Goal: Transaction & Acquisition: Purchase product/service

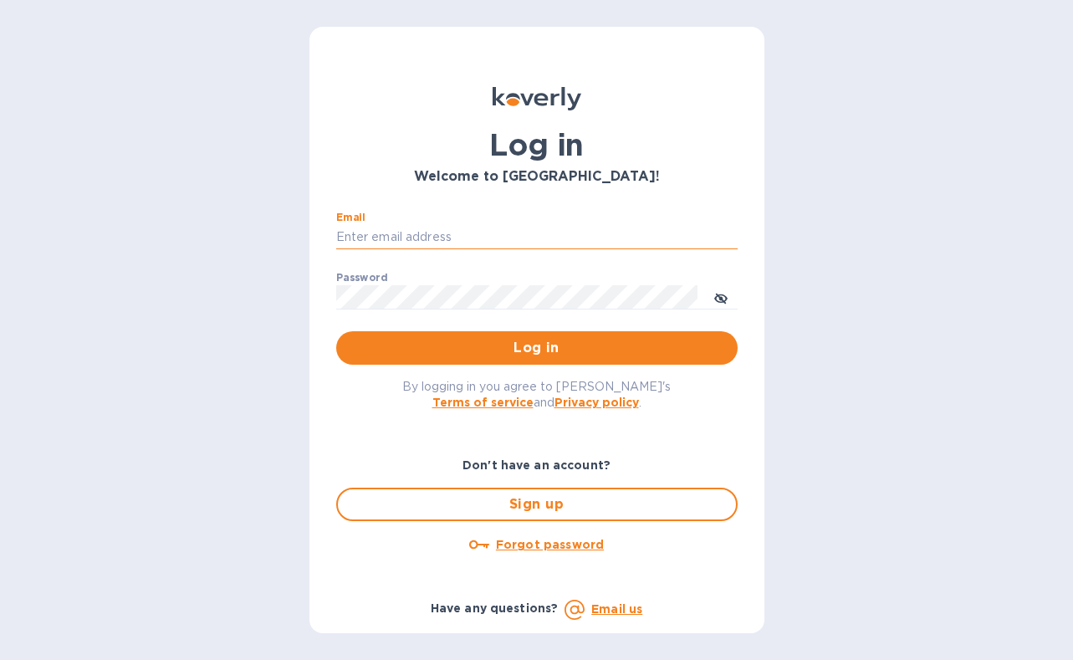
click at [530, 228] on input "Email" at bounding box center [536, 237] width 401 height 25
type input "[EMAIL_ADDRESS][DOMAIN_NAME]"
click at [336, 331] on button "Log in" at bounding box center [536, 347] width 401 height 33
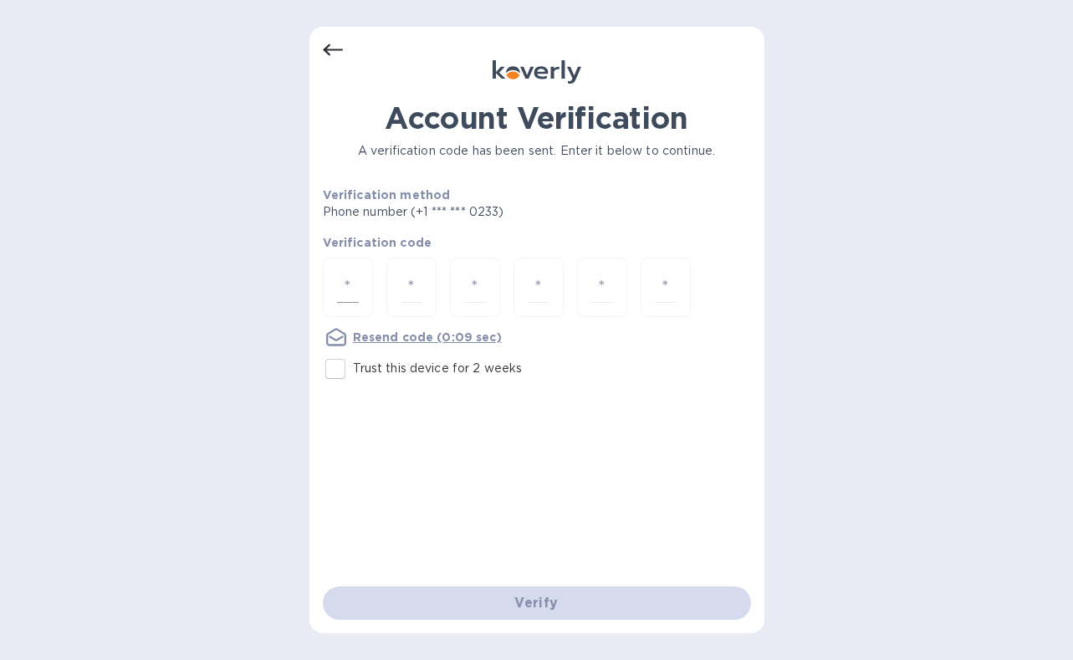
click at [349, 285] on input "number" at bounding box center [348, 287] width 22 height 31
type input "2"
type input "1"
type input "4"
type input "5"
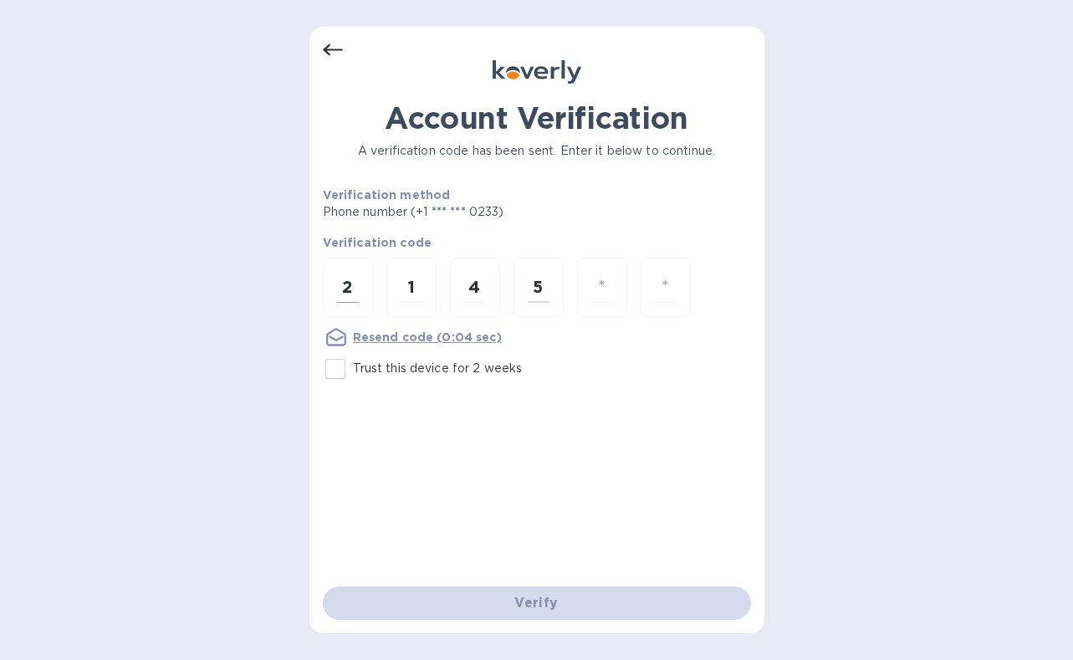
type input "1"
type input "0"
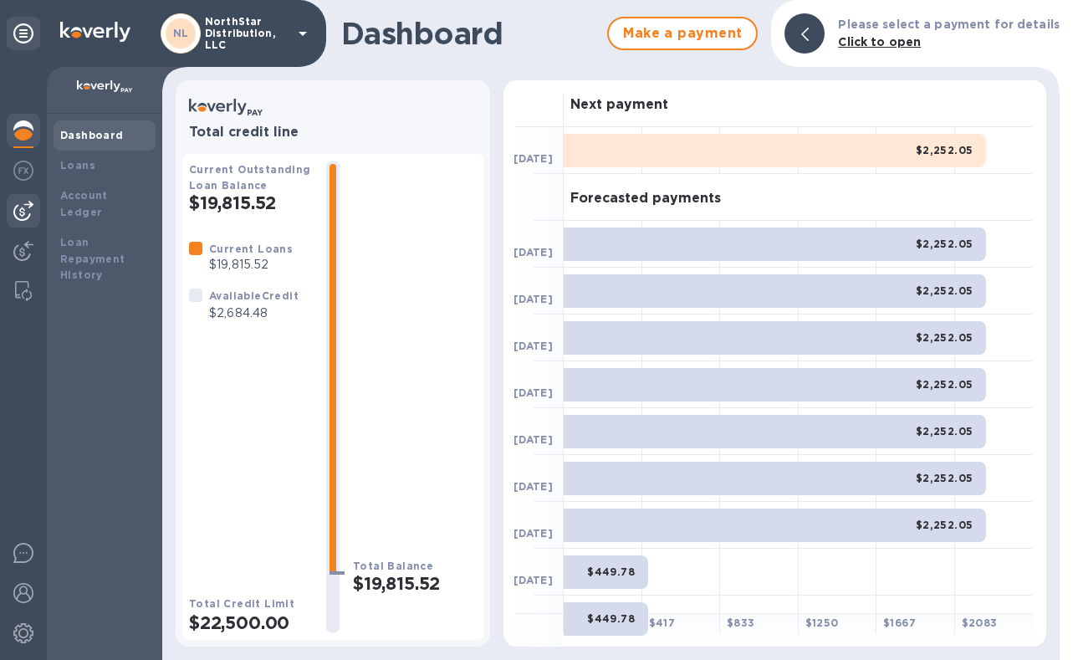
click at [27, 213] on img at bounding box center [23, 211] width 20 height 20
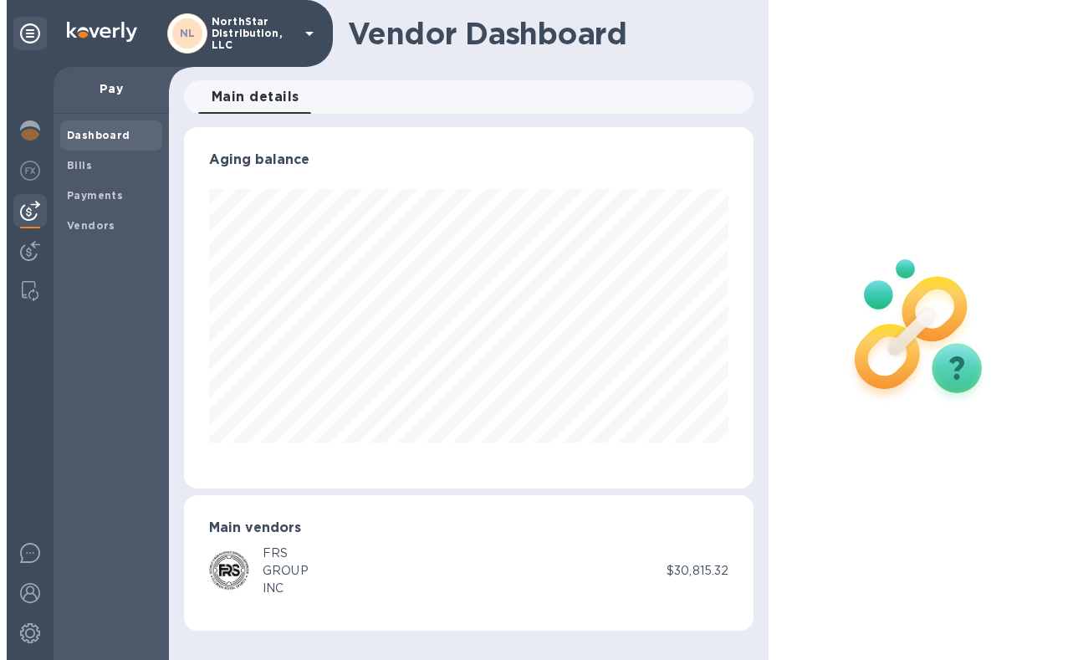
scroll to position [361, 570]
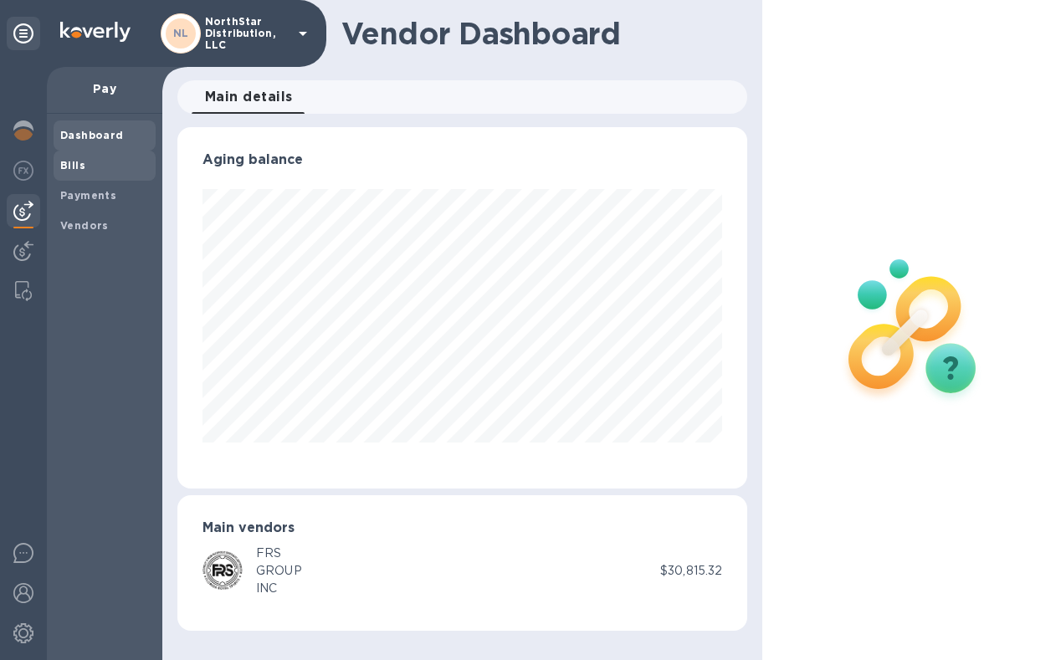
click at [71, 167] on b "Bills" at bounding box center [72, 165] width 25 height 13
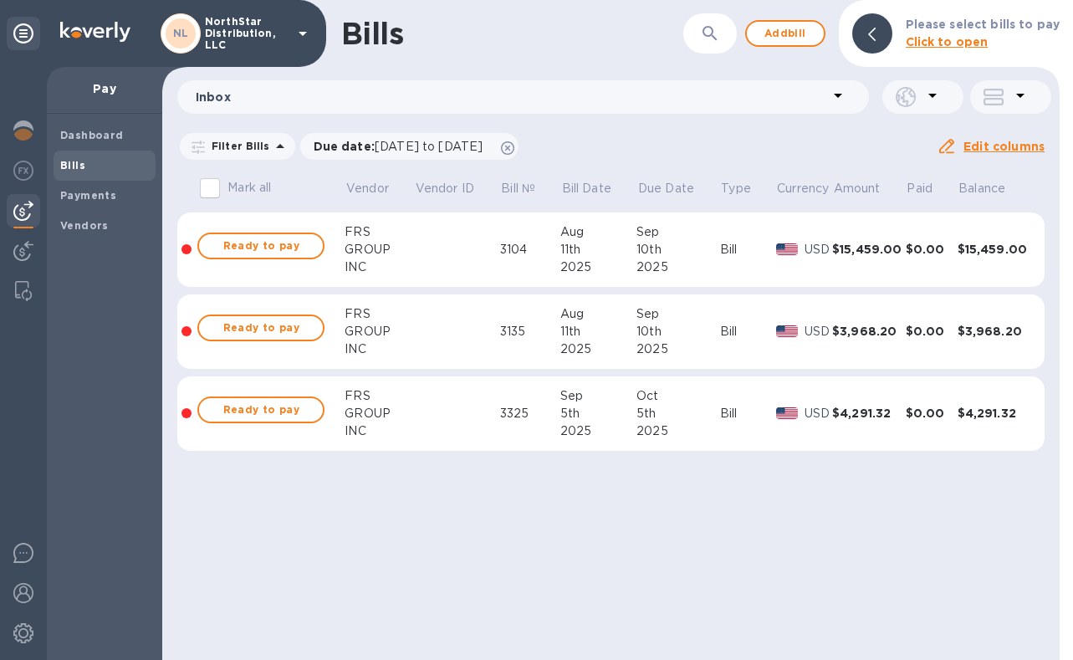
click at [455, 341] on td at bounding box center [457, 331] width 86 height 75
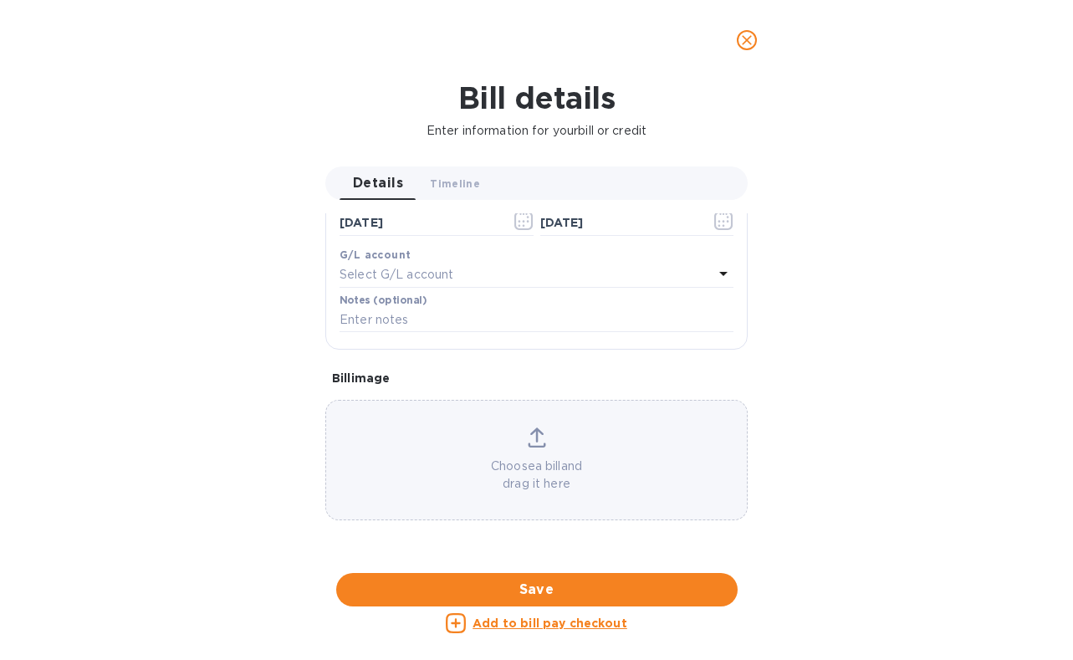
scroll to position [814, 0]
click at [571, 560] on div at bounding box center [536, 573] width 422 height 26
click at [743, 43] on icon "close" at bounding box center [747, 40] width 10 height 10
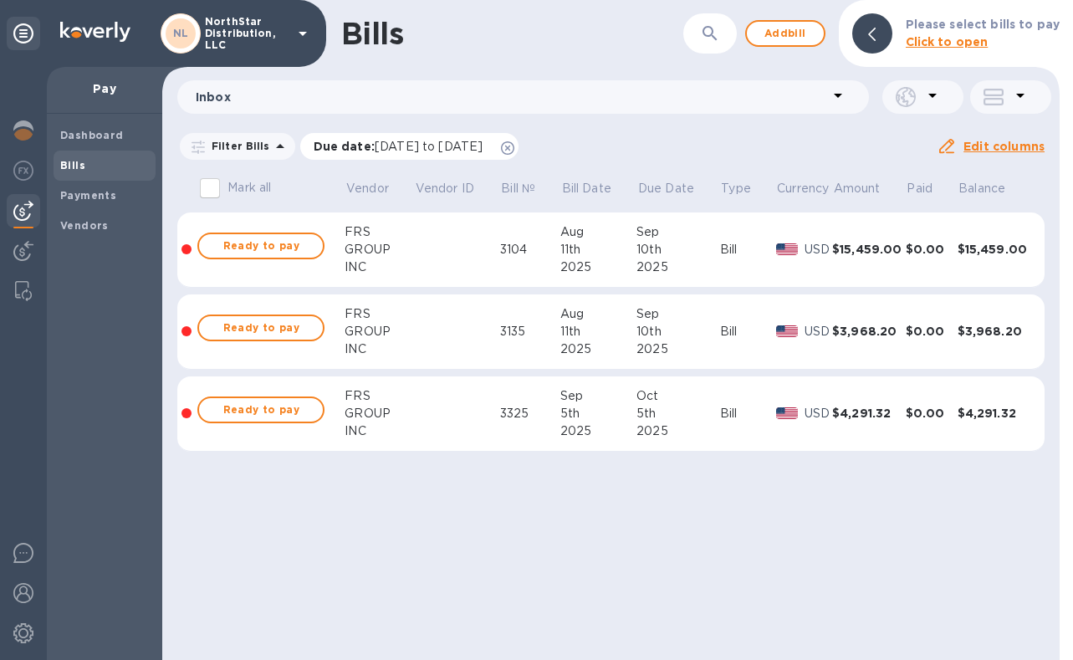
click at [446, 156] on div "Due date : 08/11/2025 to 12/09/2025" at bounding box center [409, 146] width 219 height 27
click at [417, 149] on span "08/11/2025 to 12/09/2025" at bounding box center [429, 146] width 108 height 13
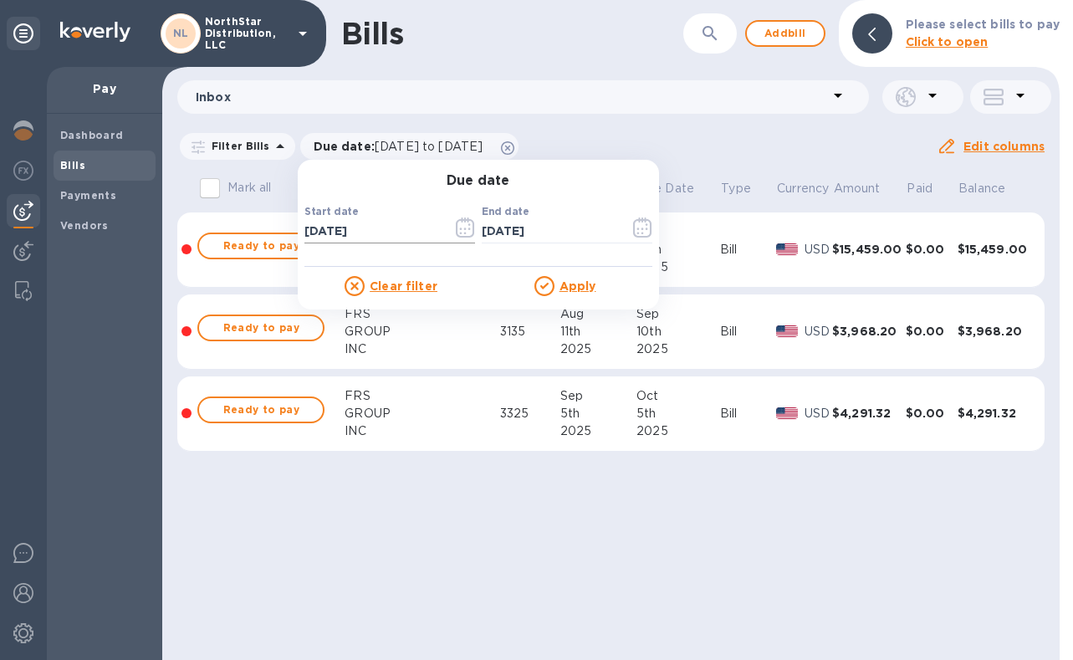
click at [460, 231] on icon "button" at bounding box center [465, 227] width 19 height 20
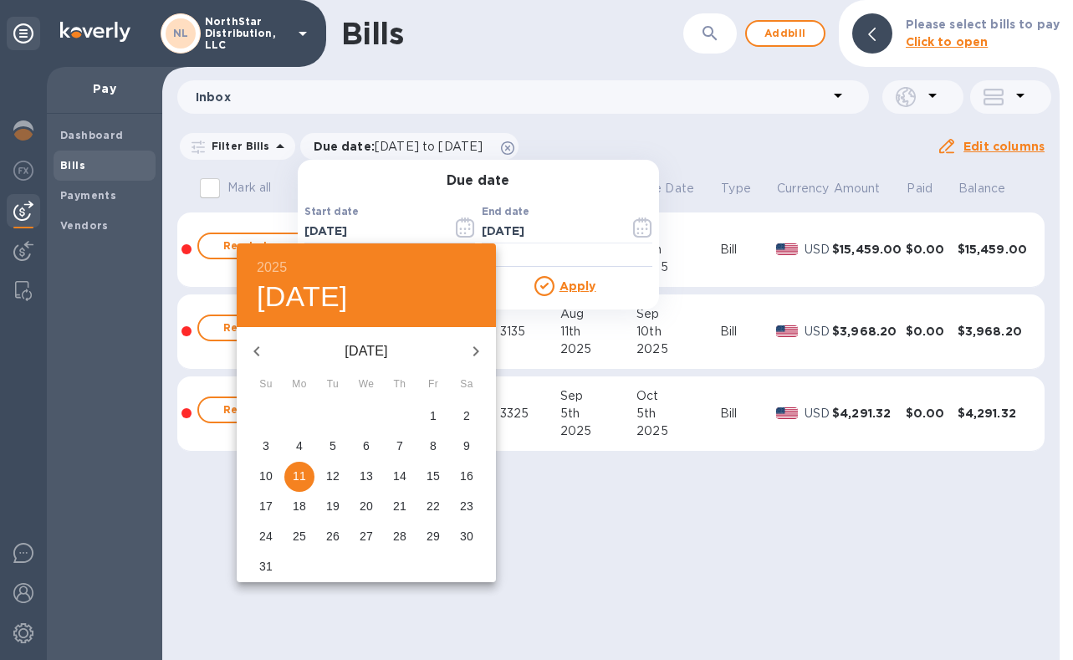
click at [257, 351] on icon "button" at bounding box center [257, 351] width 20 height 20
click at [270, 411] on span "1" at bounding box center [266, 415] width 30 height 17
type input "06/01/2025"
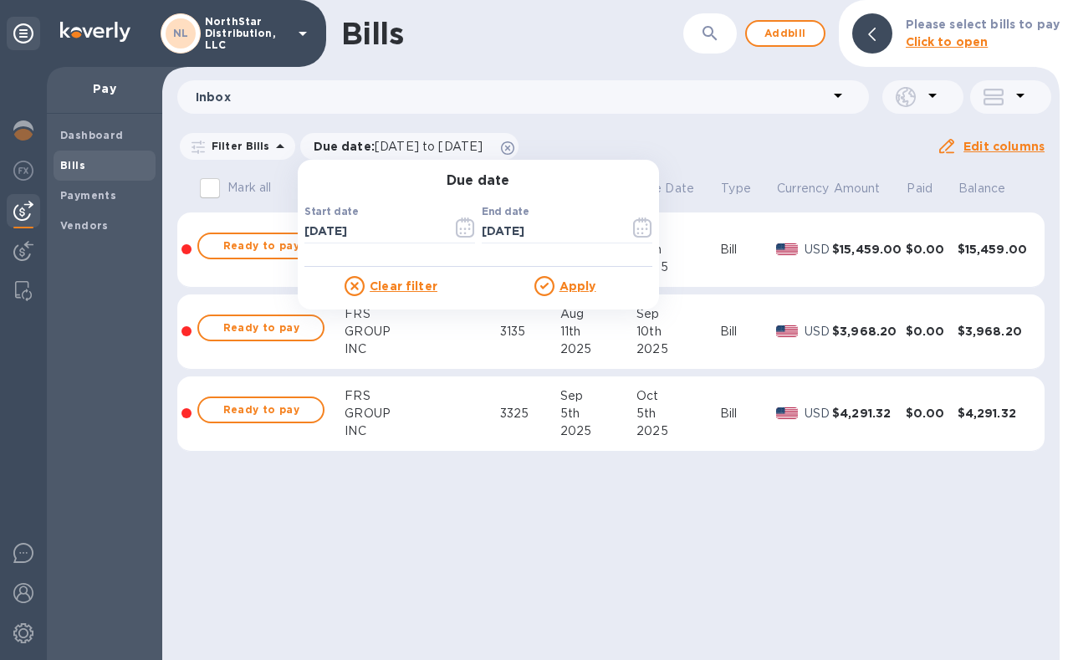
click at [578, 285] on u "Apply" at bounding box center [578, 285] width 37 height 13
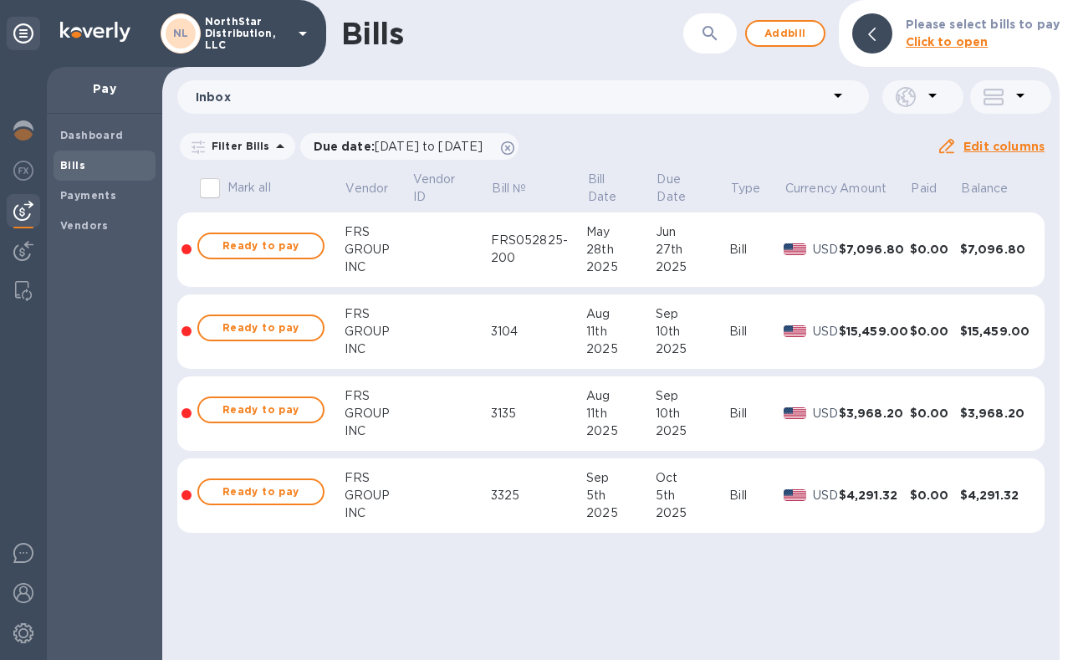
click at [456, 249] on td at bounding box center [450, 249] width 79 height 75
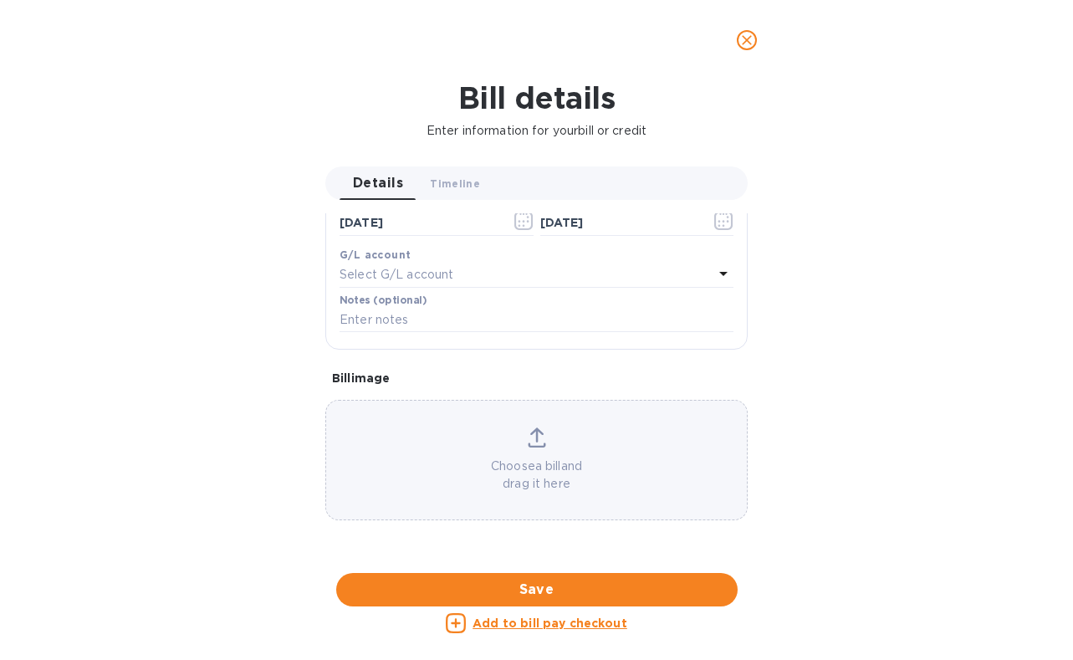
scroll to position [738, 0]
click at [565, 560] on div at bounding box center [536, 573] width 422 height 26
click at [749, 43] on icon "close" at bounding box center [747, 40] width 10 height 10
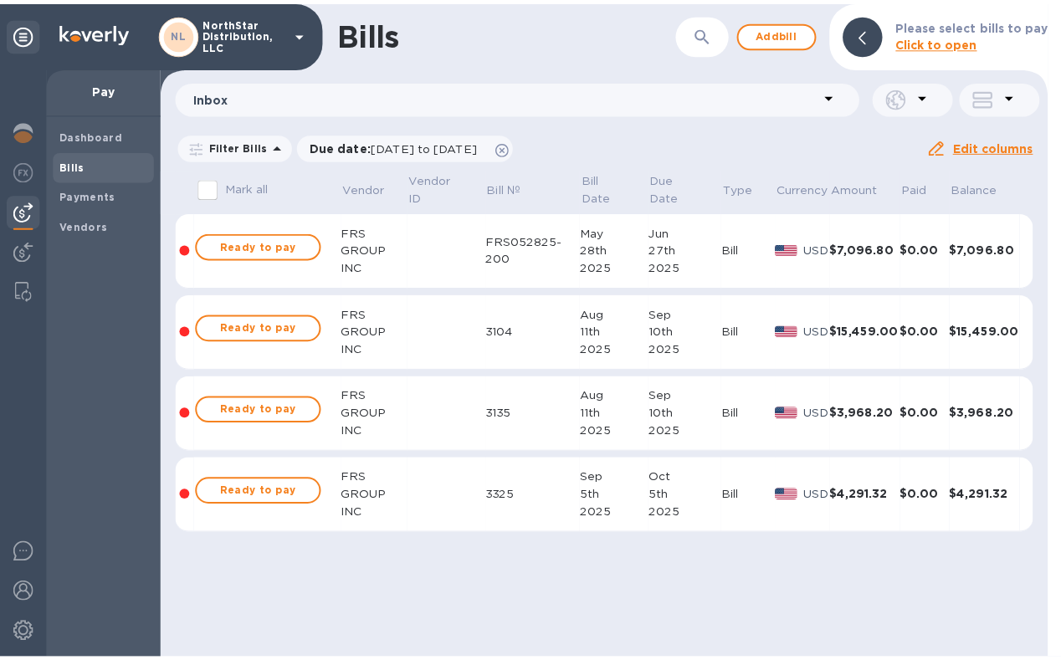
scroll to position [411, 0]
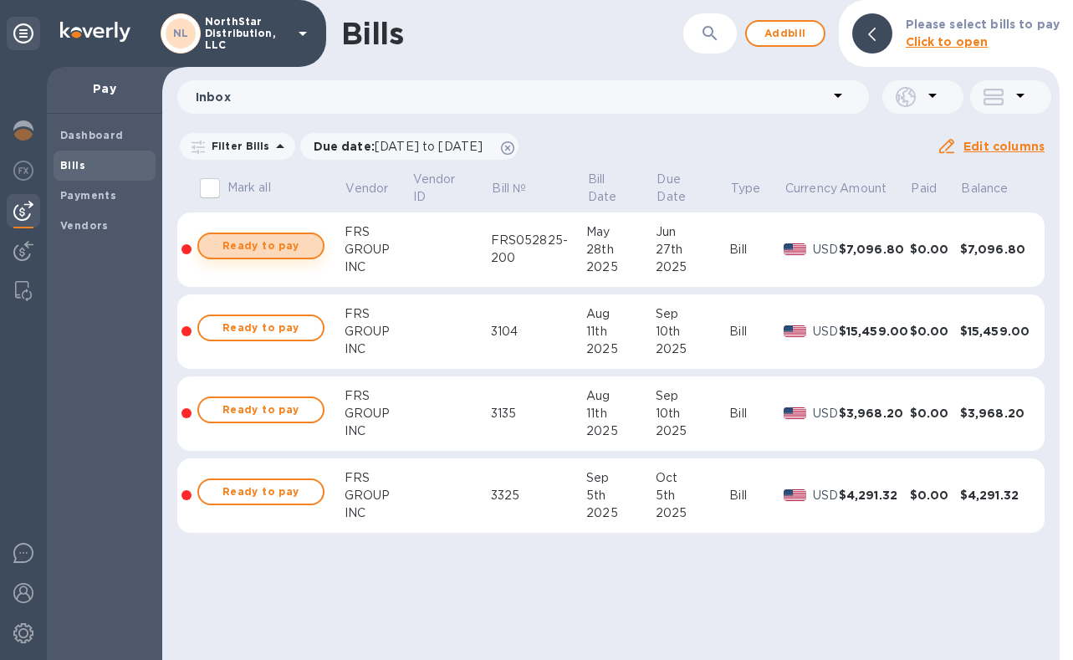
click at [263, 245] on span "Ready to pay" at bounding box center [260, 246] width 97 height 20
click at [282, 247] on span "Ready to pay" at bounding box center [260, 246] width 97 height 20
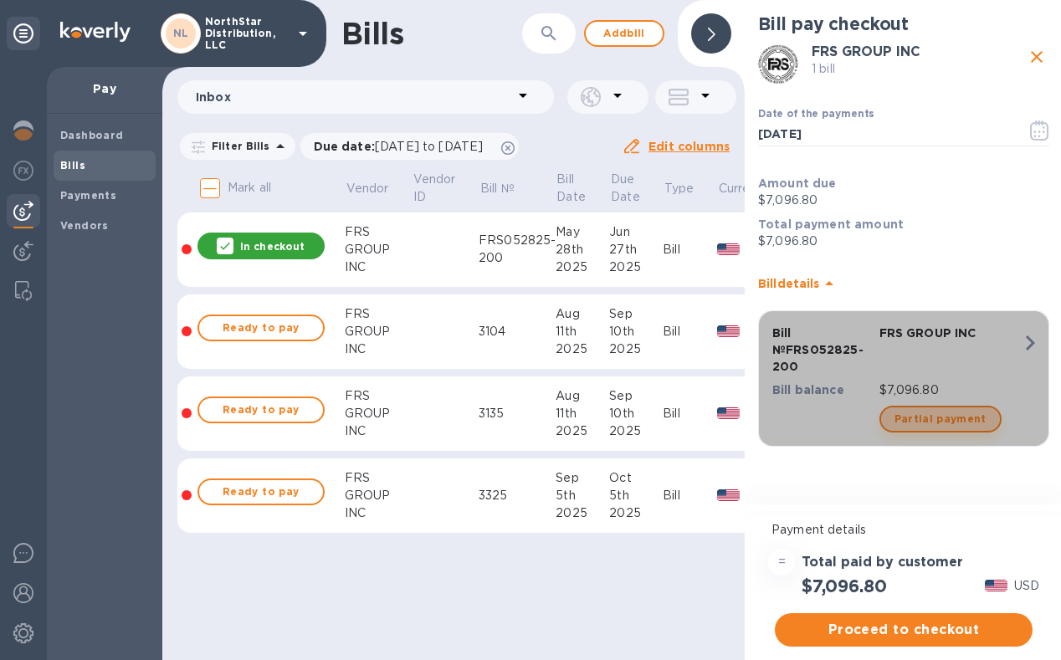
click at [949, 419] on span "Partial payment" at bounding box center [940, 419] width 92 height 20
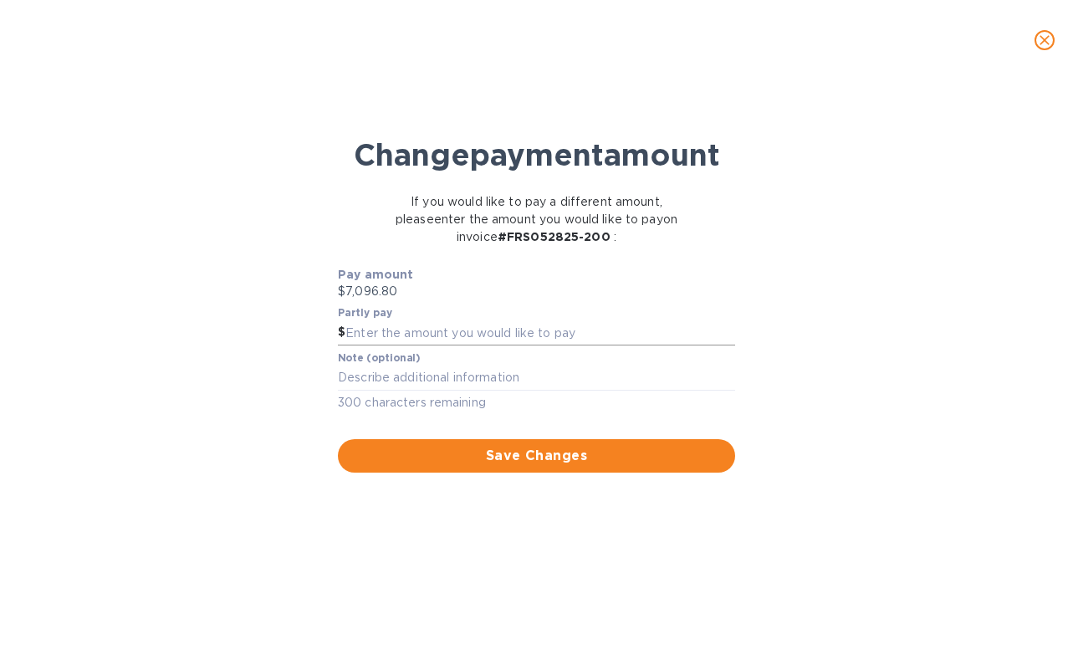
click at [480, 345] on input "text" at bounding box center [540, 332] width 390 height 25
type input "4,000"
click at [534, 466] on span "Save Changes" at bounding box center [536, 456] width 371 height 20
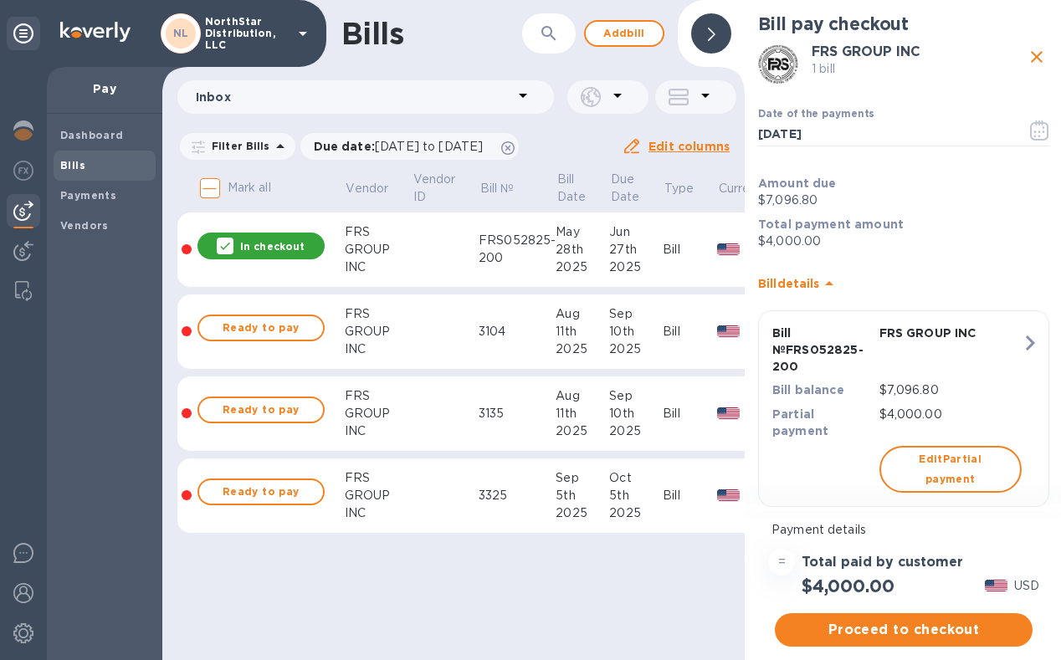
scroll to position [13, 0]
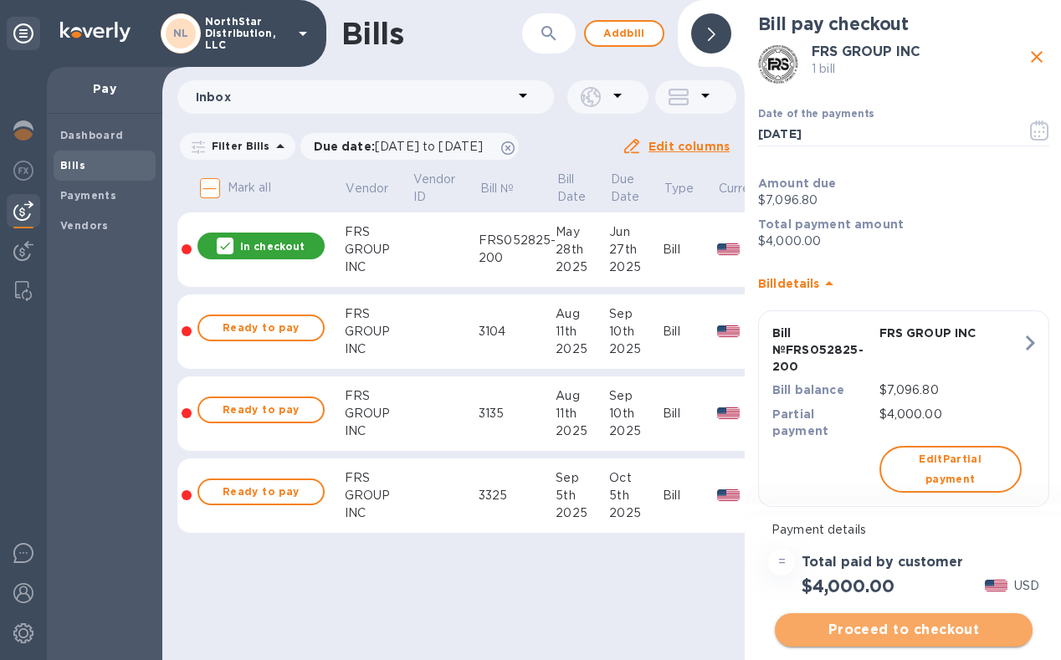
click at [908, 621] on span "Proceed to checkout" at bounding box center [903, 630] width 231 height 20
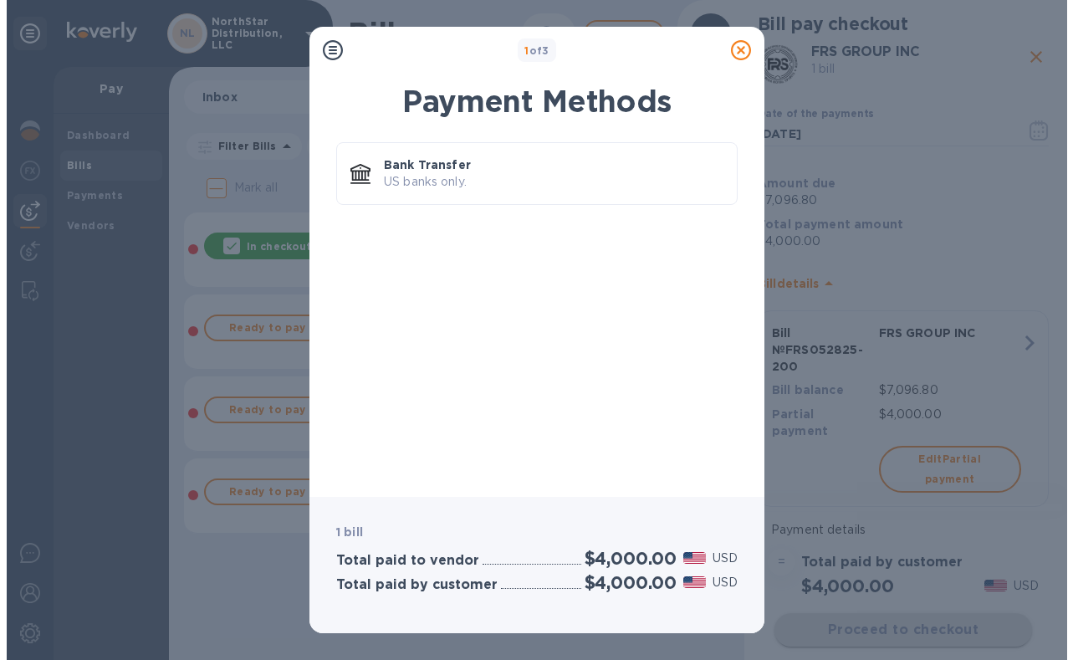
scroll to position [0, 0]
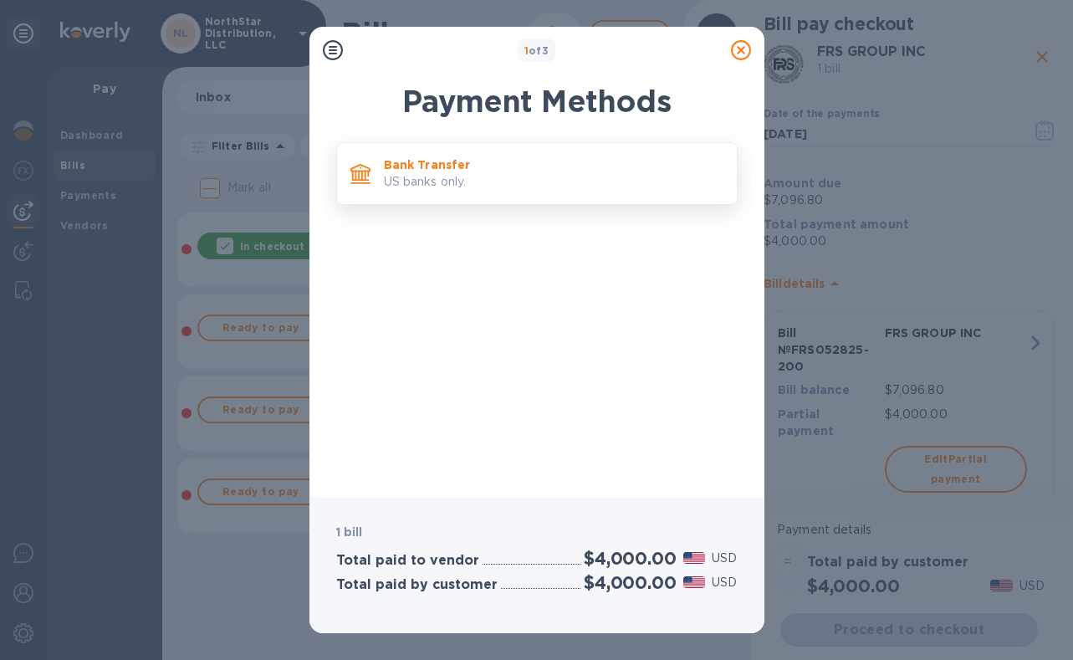
click at [446, 179] on p "US banks only." at bounding box center [554, 182] width 340 height 18
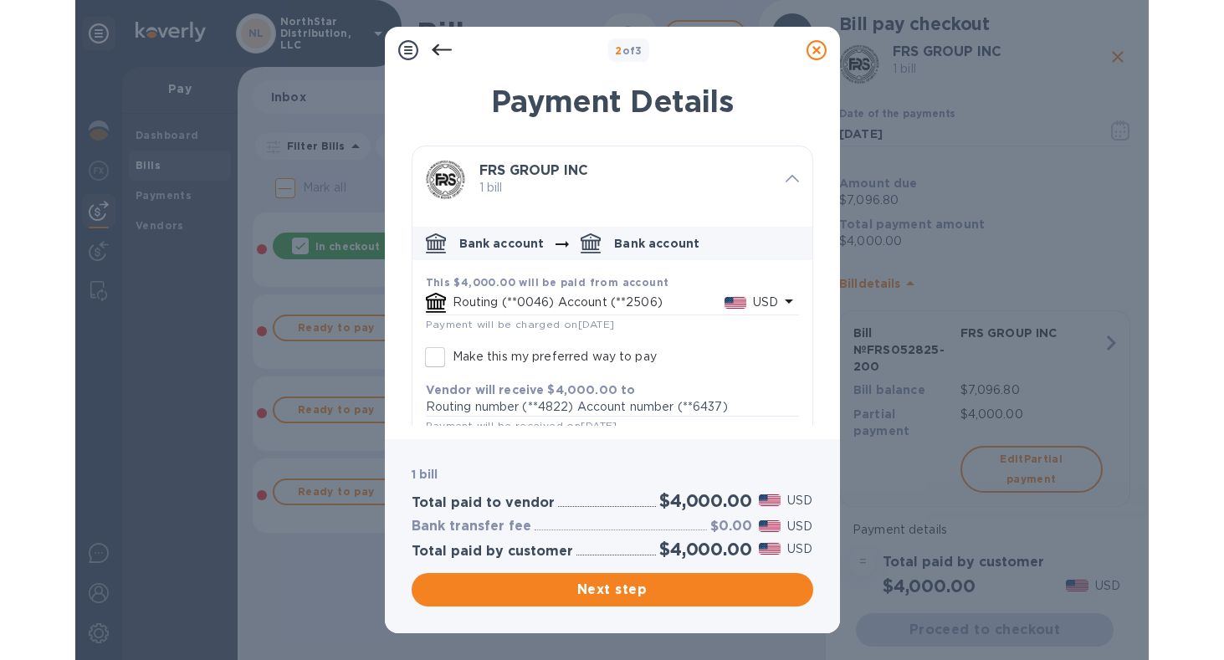
scroll to position [23, 0]
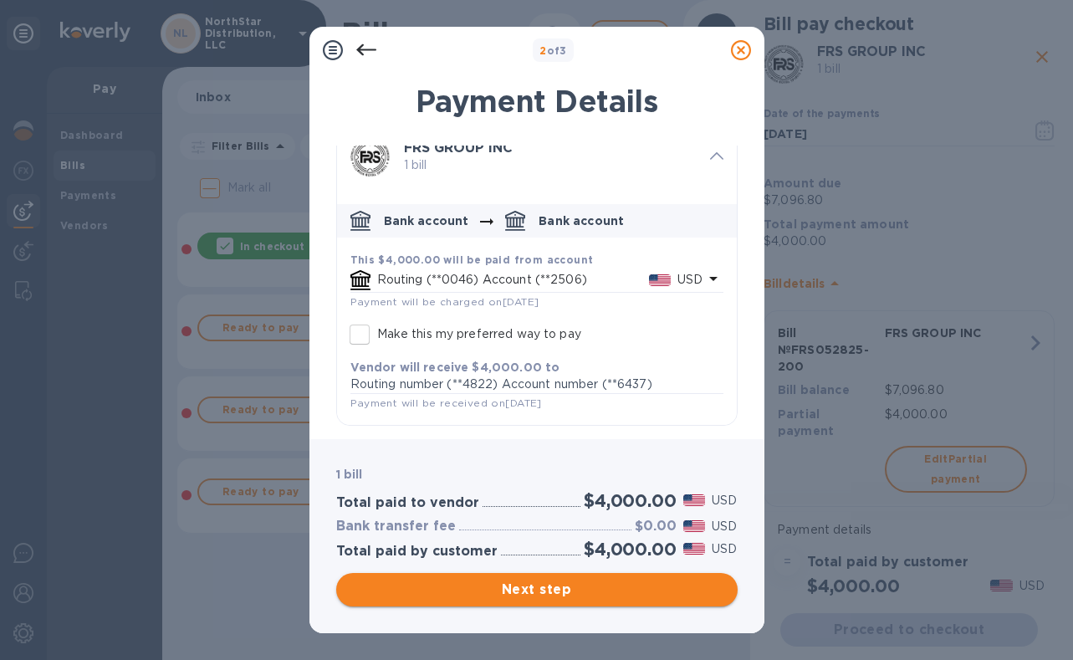
click at [544, 590] on span "Next step" at bounding box center [537, 590] width 375 height 20
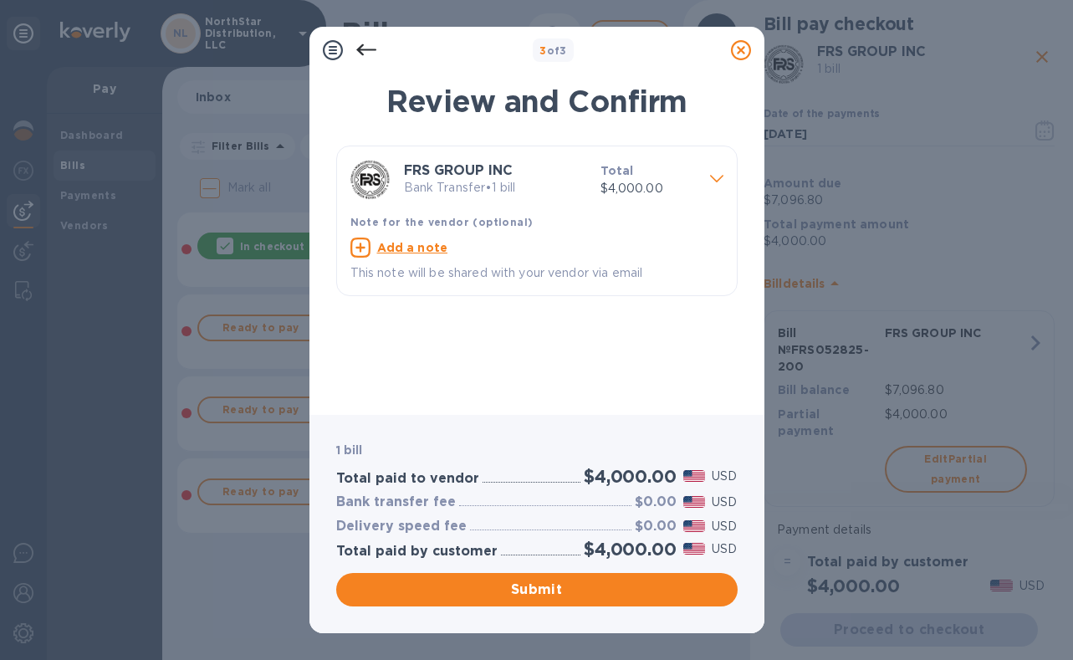
click at [369, 52] on icon at bounding box center [366, 50] width 20 height 20
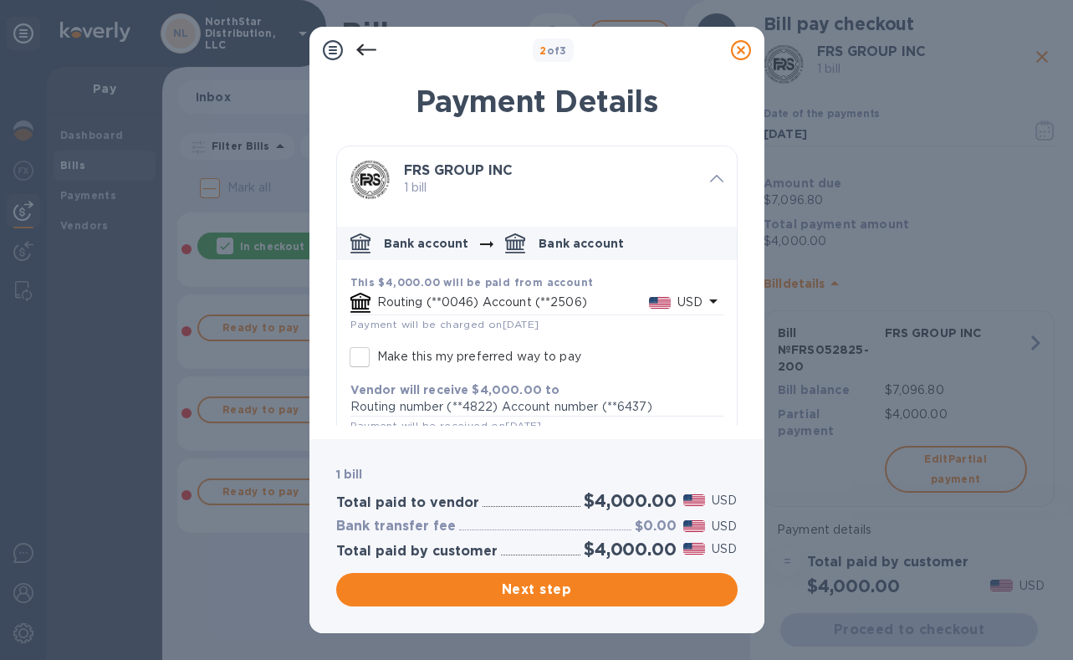
click at [369, 52] on icon at bounding box center [366, 50] width 20 height 20
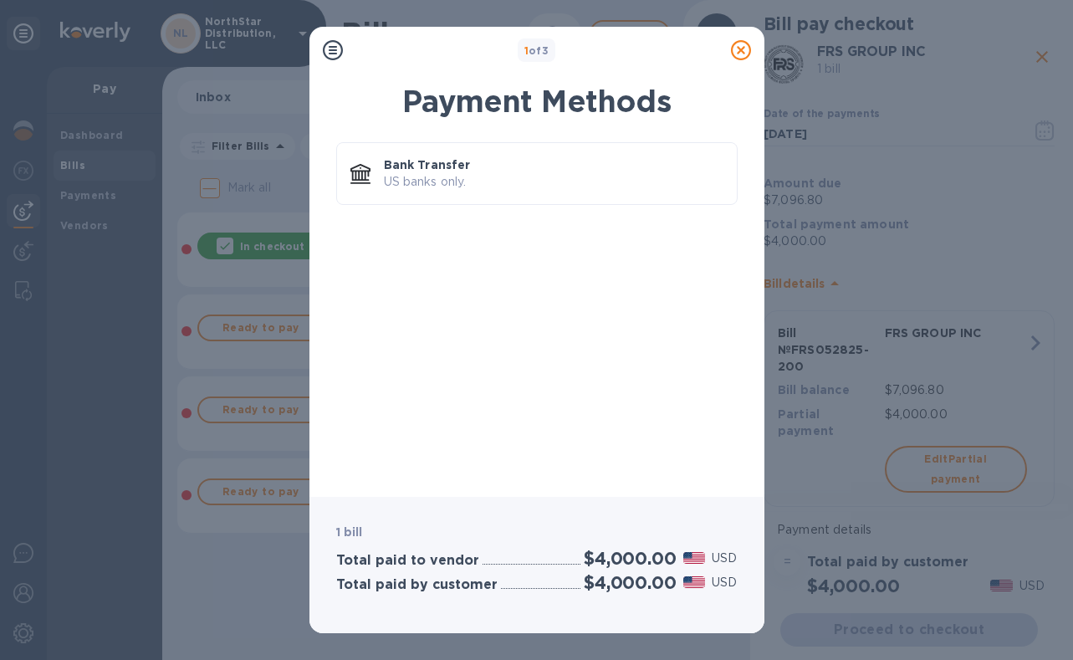
click at [749, 54] on icon at bounding box center [741, 50] width 20 height 20
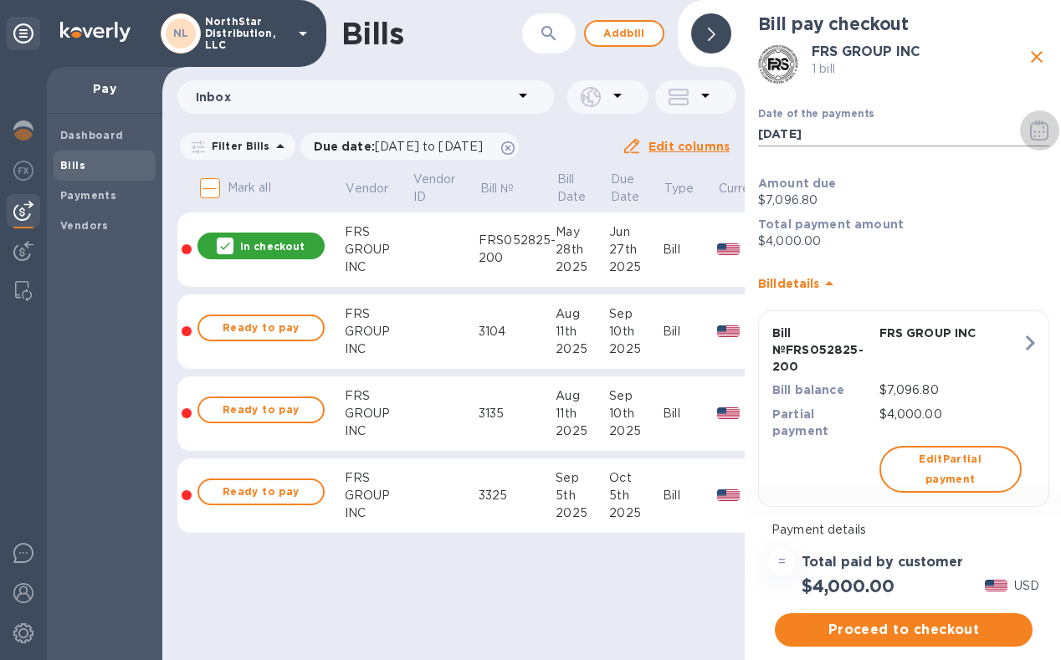
click at [1040, 135] on icon "button" at bounding box center [1039, 130] width 19 height 20
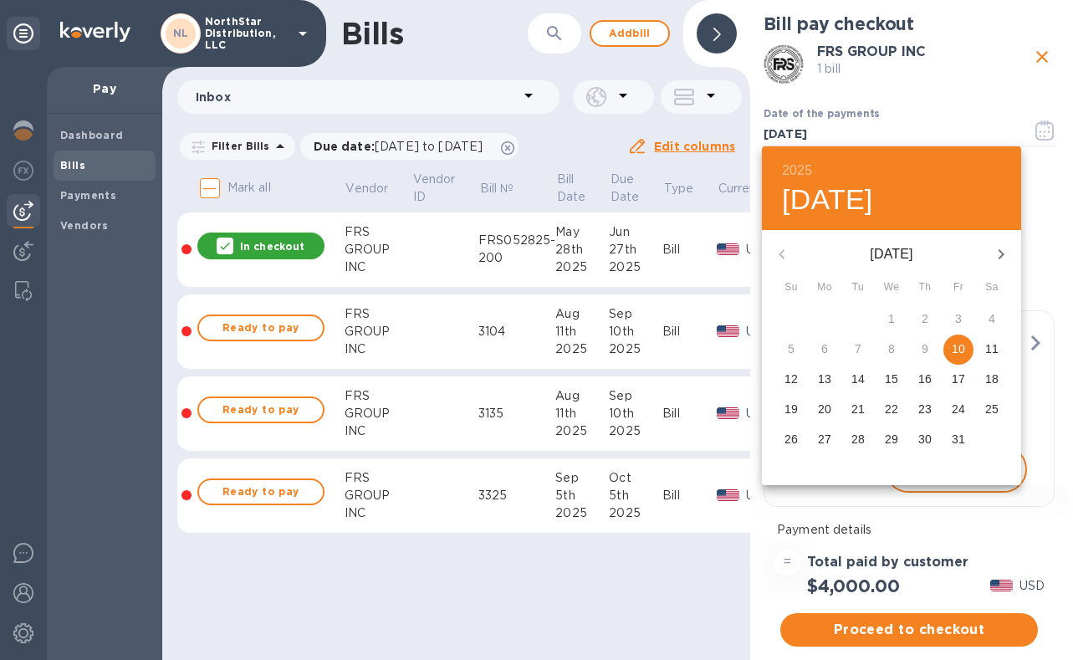
click at [991, 350] on p "11" at bounding box center [991, 348] width 13 height 17
type input "10/11/2025"
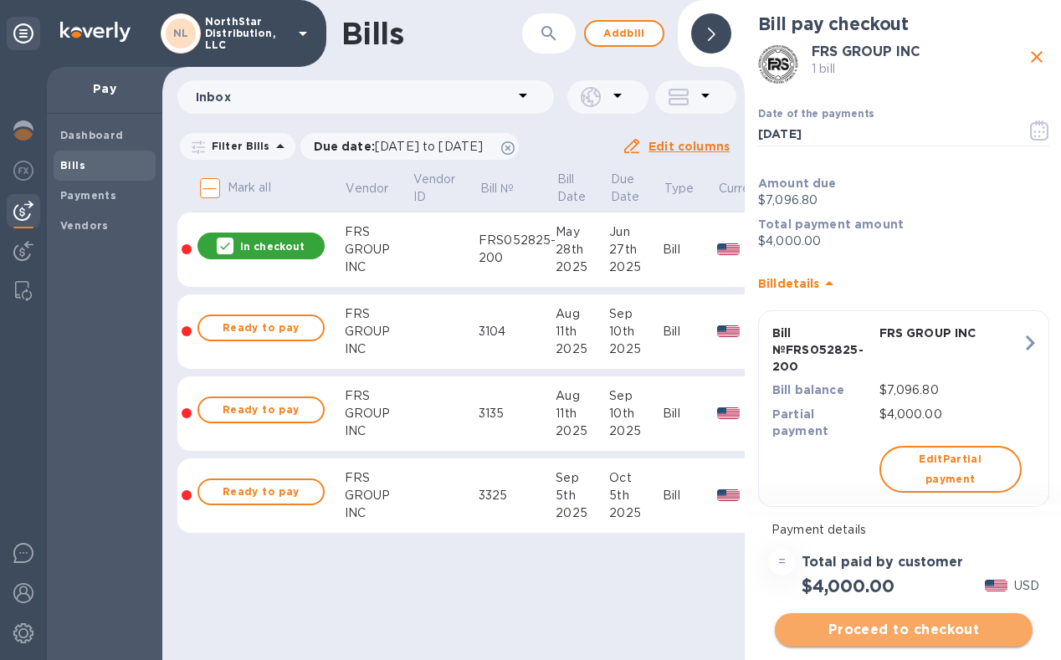
click at [929, 633] on span "Proceed to checkout" at bounding box center [903, 630] width 231 height 20
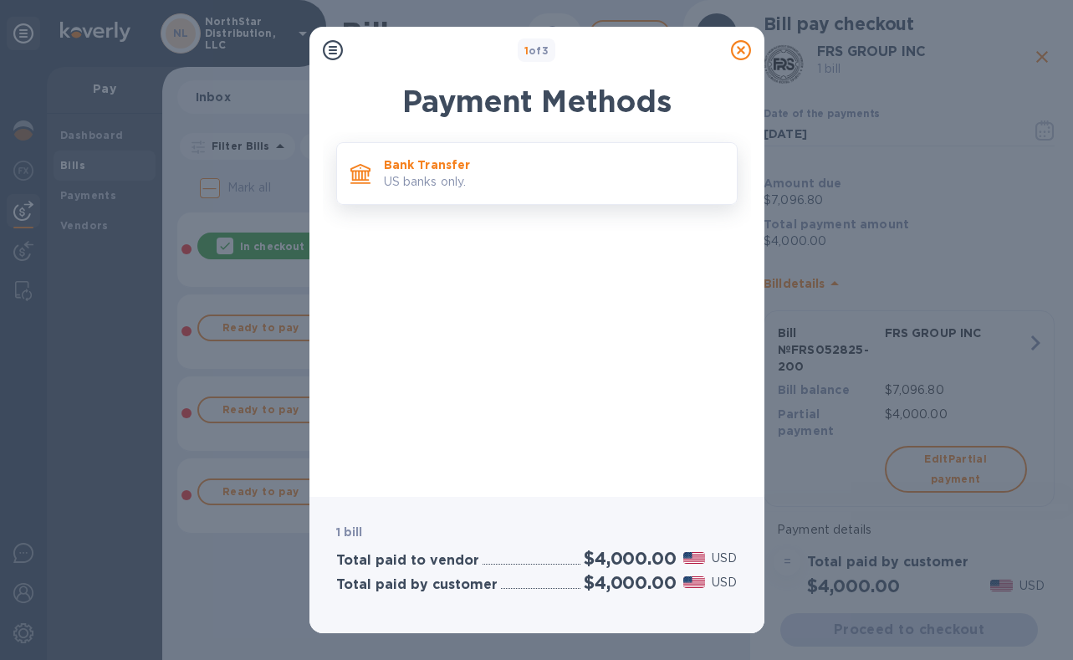
click at [461, 179] on p "US banks only." at bounding box center [554, 182] width 340 height 18
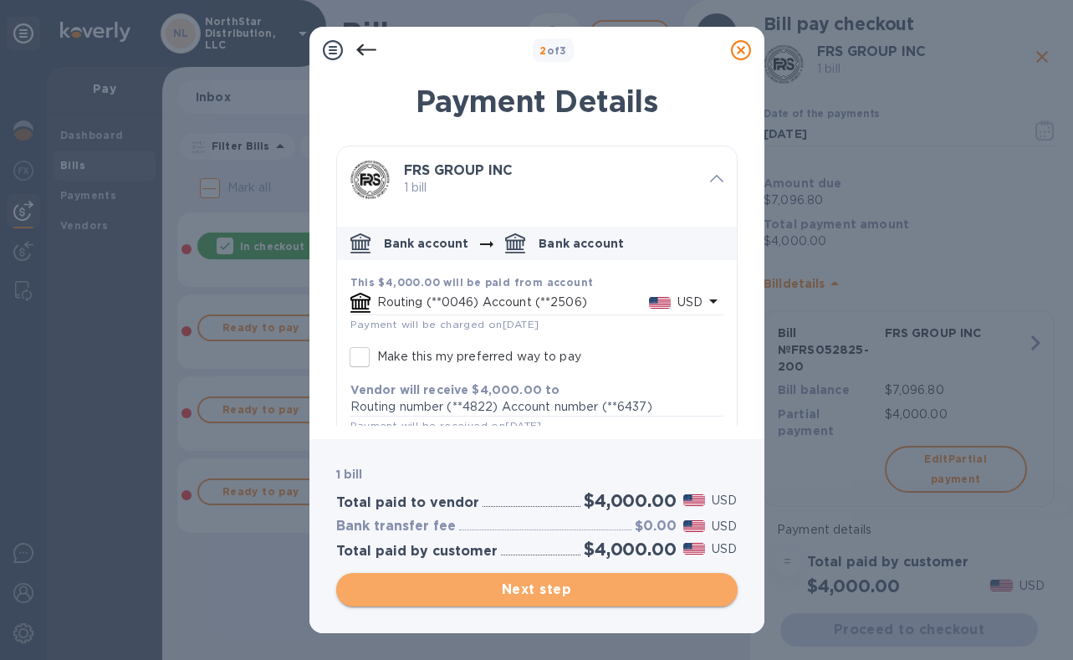
click at [542, 595] on span "Next step" at bounding box center [537, 590] width 375 height 20
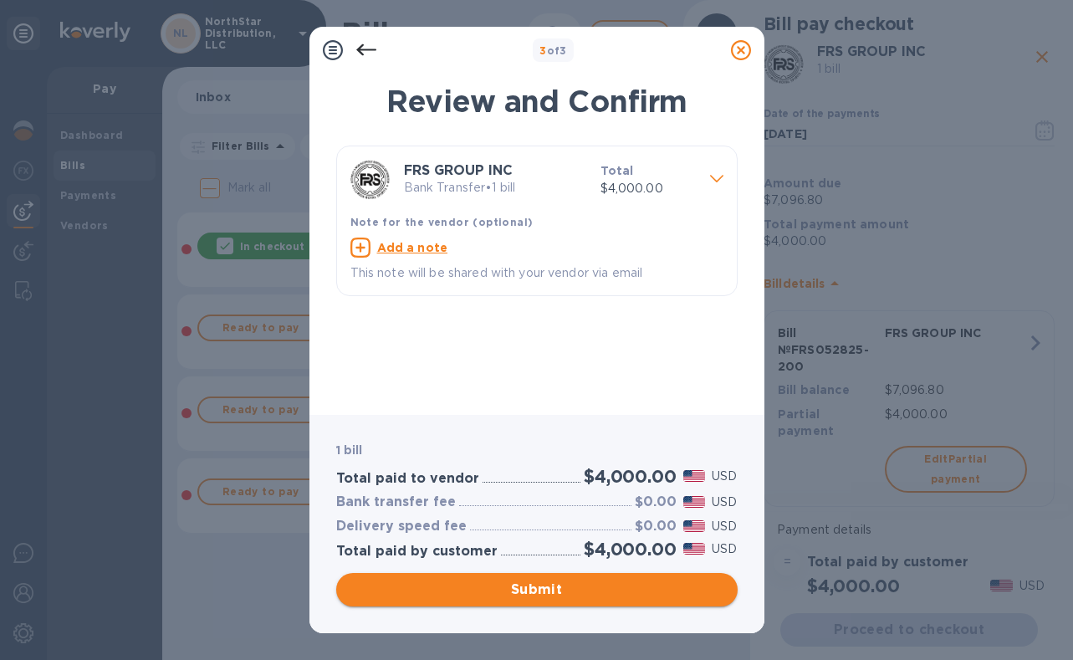
click at [542, 595] on span "Submit" at bounding box center [537, 590] width 375 height 20
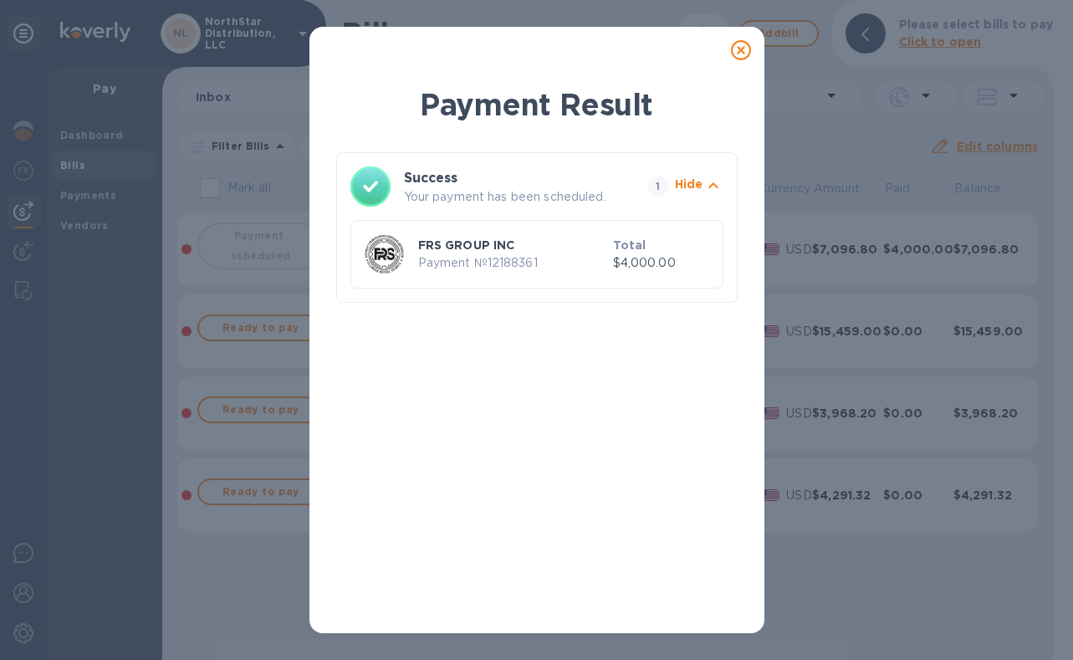
click at [742, 51] on icon at bounding box center [741, 50] width 20 height 20
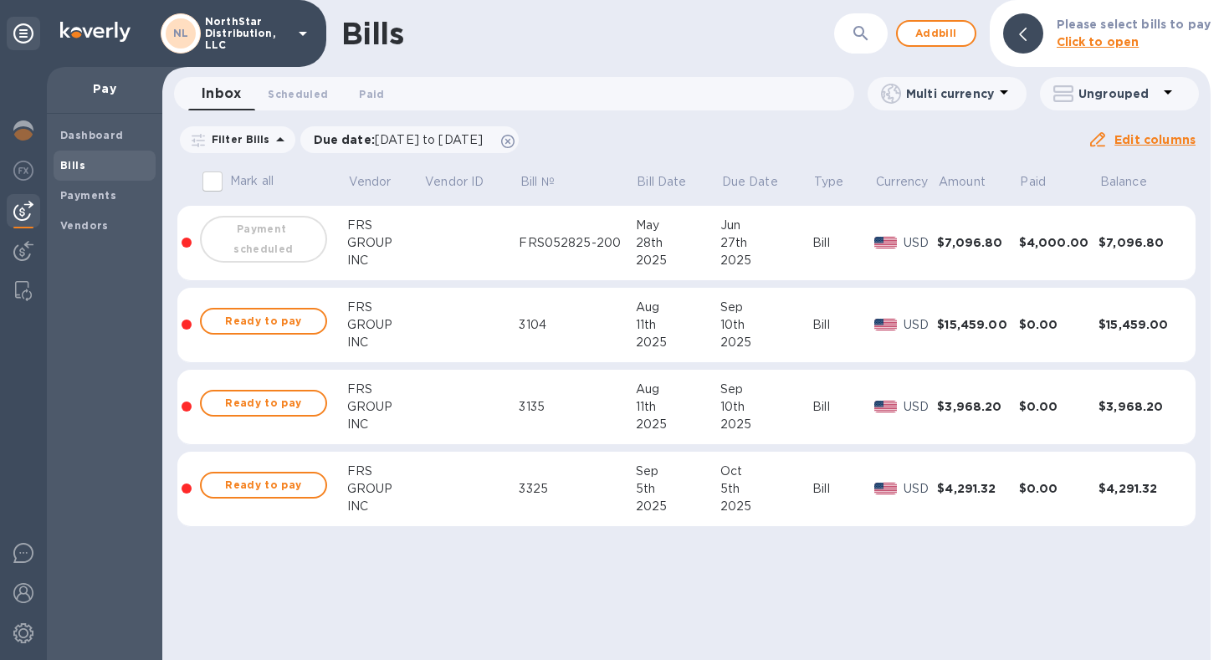
click at [484, 247] on td at bounding box center [471, 243] width 95 height 75
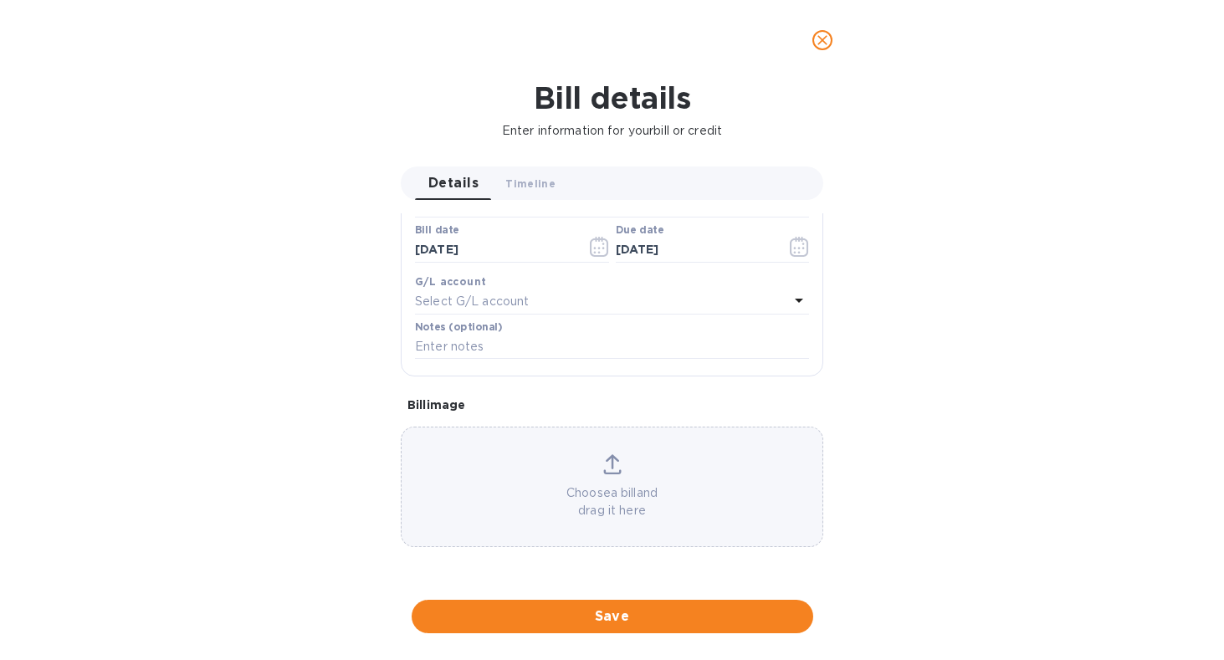
scroll to position [752, 0]
click at [672, 587] on div at bounding box center [612, 600] width 422 height 26
click at [822, 41] on icon "close" at bounding box center [822, 40] width 10 height 10
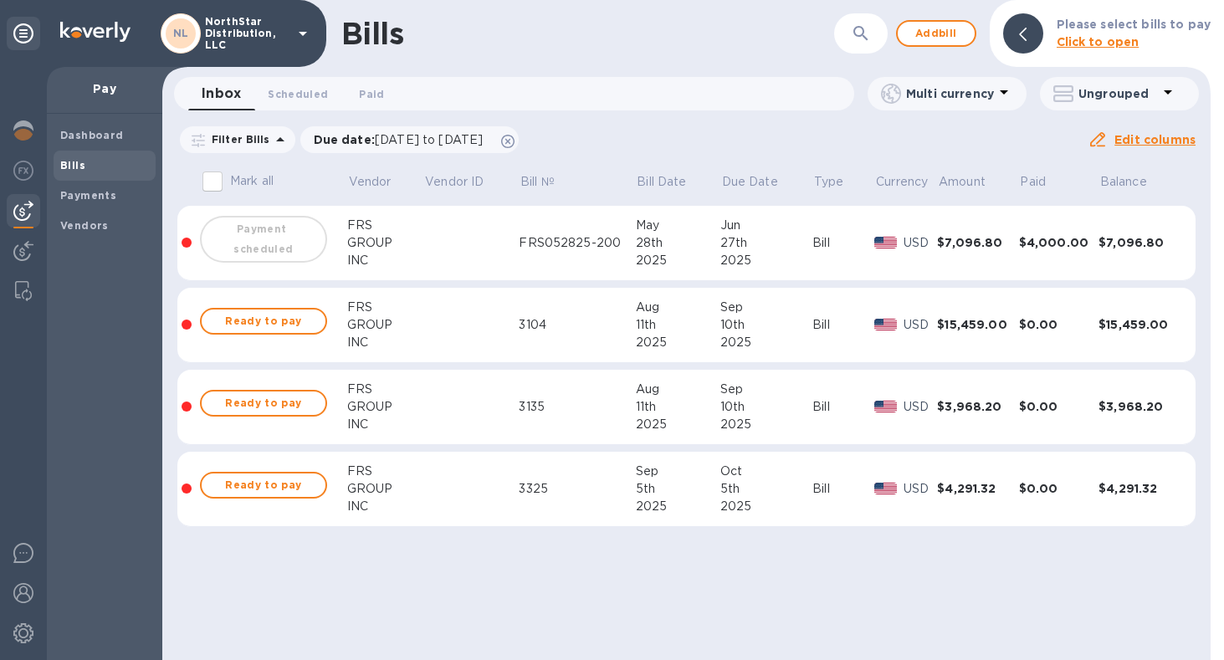
click at [276, 140] on icon at bounding box center [280, 139] width 8 height 4
click at [703, 122] on div "Bills ​ Add bill Please select bills to pay Click to open Inbox 0 Scheduled 0 P…" at bounding box center [686, 330] width 1048 height 660
